Goal: Find specific page/section: Find specific page/section

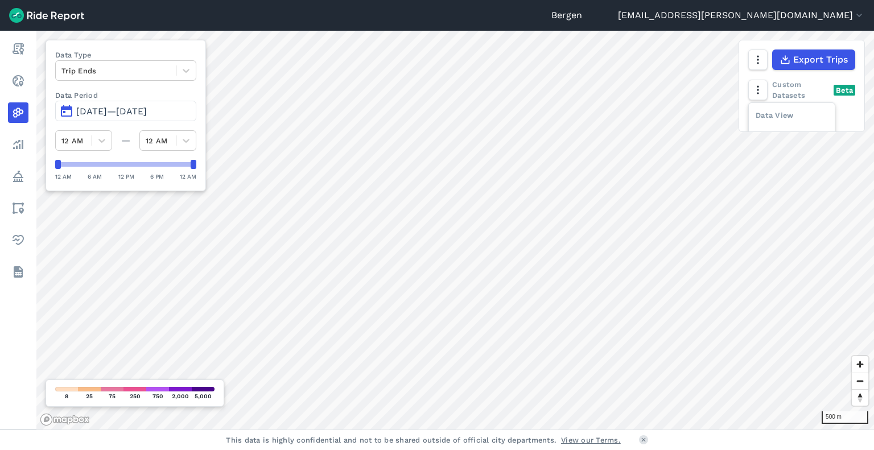
scroll to position [5, 0]
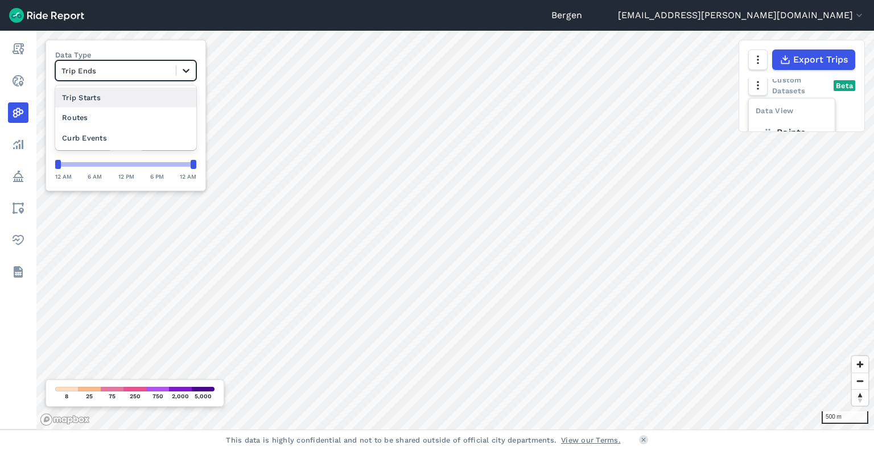
click at [186, 68] on icon at bounding box center [185, 70] width 11 height 11
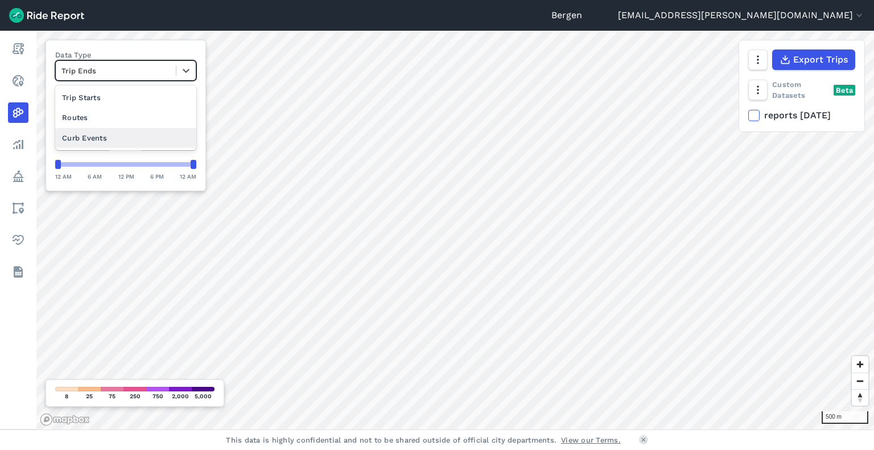
click at [118, 136] on div "Curb Events" at bounding box center [125, 138] width 141 height 20
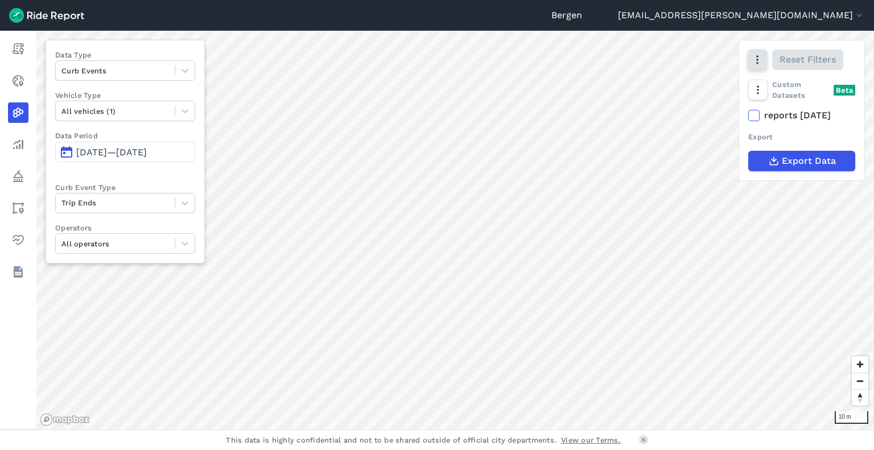
click at [754, 56] on icon "button" at bounding box center [757, 59] width 11 height 11
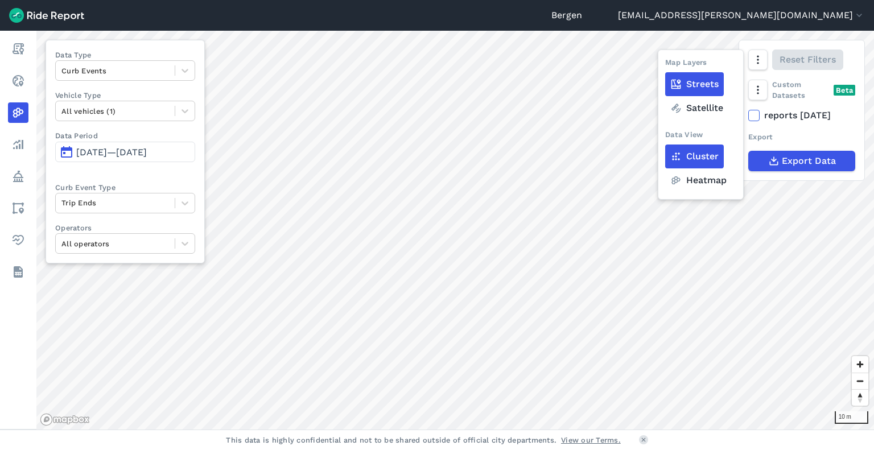
click at [685, 109] on label "Satellite" at bounding box center [697, 108] width 63 height 24
click at [666, 64] on input "Satellite" at bounding box center [666, 60] width 0 height 7
click at [710, 179] on label "Heatmap" at bounding box center [699, 181] width 67 height 24
click at [666, 64] on input "Heatmap" at bounding box center [666, 60] width 0 height 7
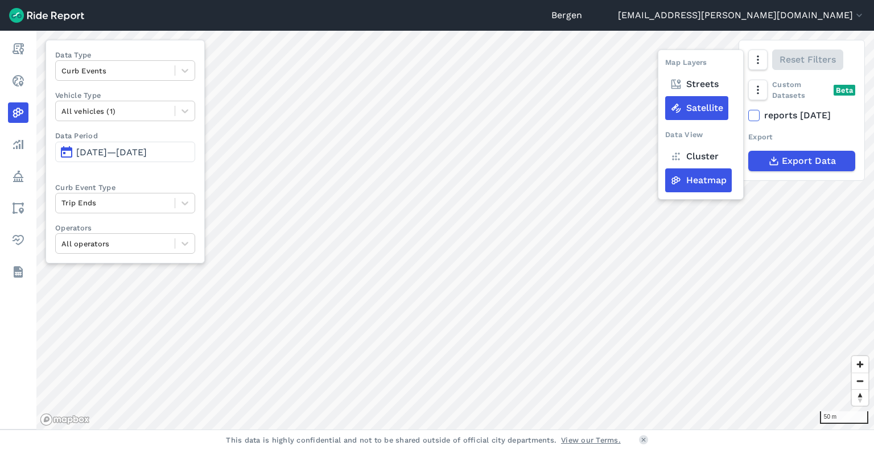
click at [120, 157] on span "[DATE]—[DATE]" at bounding box center [111, 152] width 71 height 11
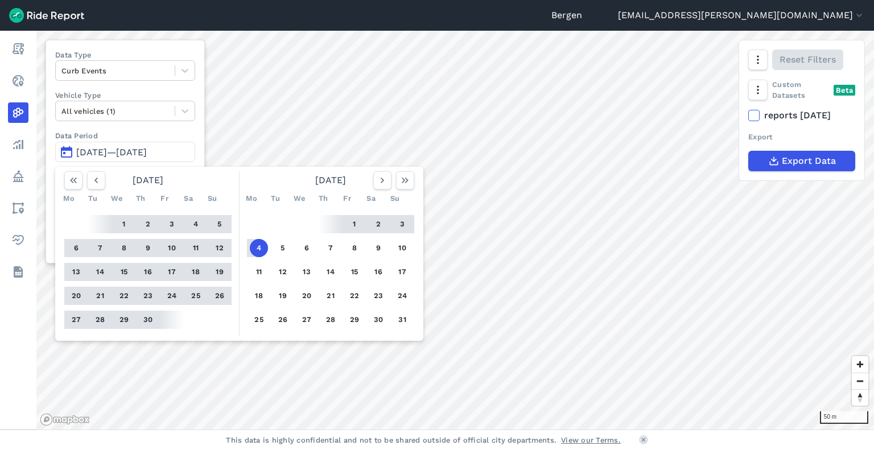
click at [139, 135] on label "Data Period" at bounding box center [125, 135] width 140 height 11
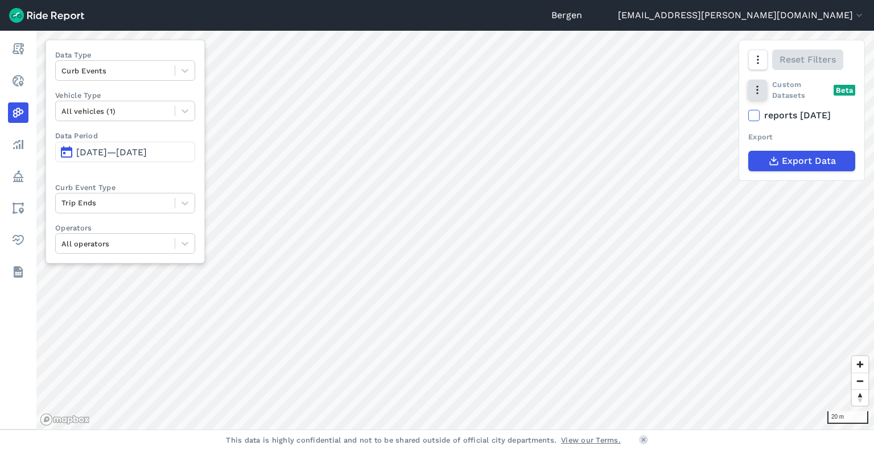
click at [751, 97] on button "button" at bounding box center [757, 90] width 19 height 20
click at [756, 59] on icon "button" at bounding box center [757, 59] width 11 height 11
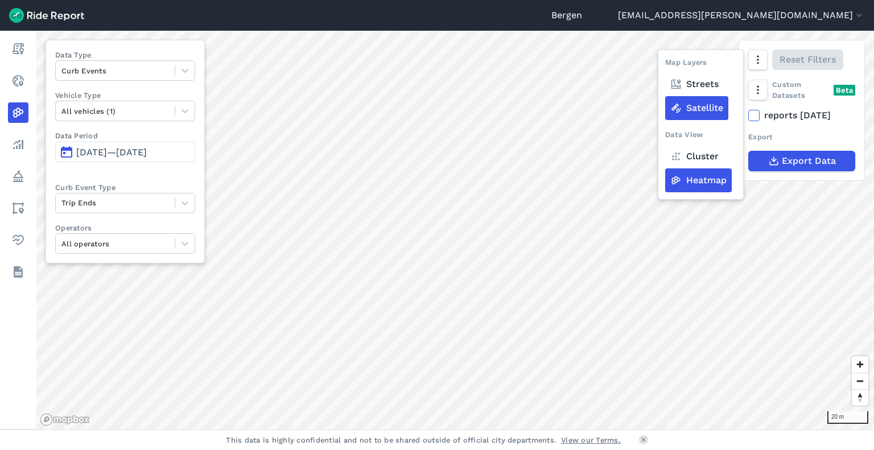
click at [701, 155] on label "Cluster" at bounding box center [695, 157] width 59 height 24
click at [666, 64] on input "Cluster" at bounding box center [666, 60] width 0 height 7
click at [703, 186] on label "Heatmap" at bounding box center [699, 181] width 67 height 24
click at [666, 64] on input "Heatmap" at bounding box center [666, 60] width 0 height 7
click at [182, 76] on div at bounding box center [184, 70] width 19 height 19
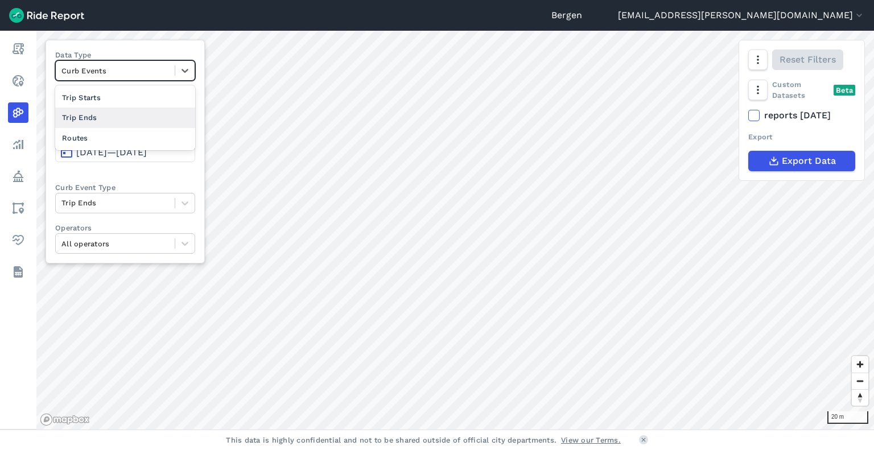
click at [150, 118] on div "Trip Ends" at bounding box center [125, 118] width 140 height 20
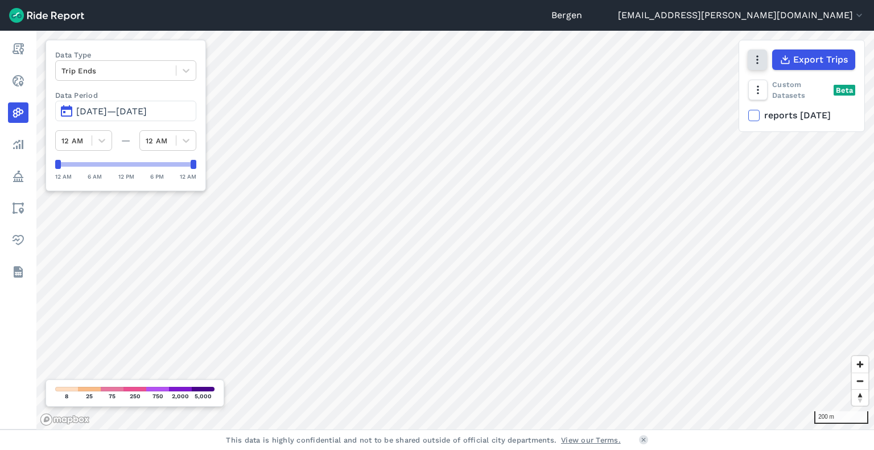
click at [752, 61] on icon "button" at bounding box center [757, 59] width 11 height 11
click at [761, 89] on icon "button" at bounding box center [757, 89] width 11 height 11
click at [762, 57] on icon "button" at bounding box center [757, 59] width 11 height 11
